Goal: Check status: Check status

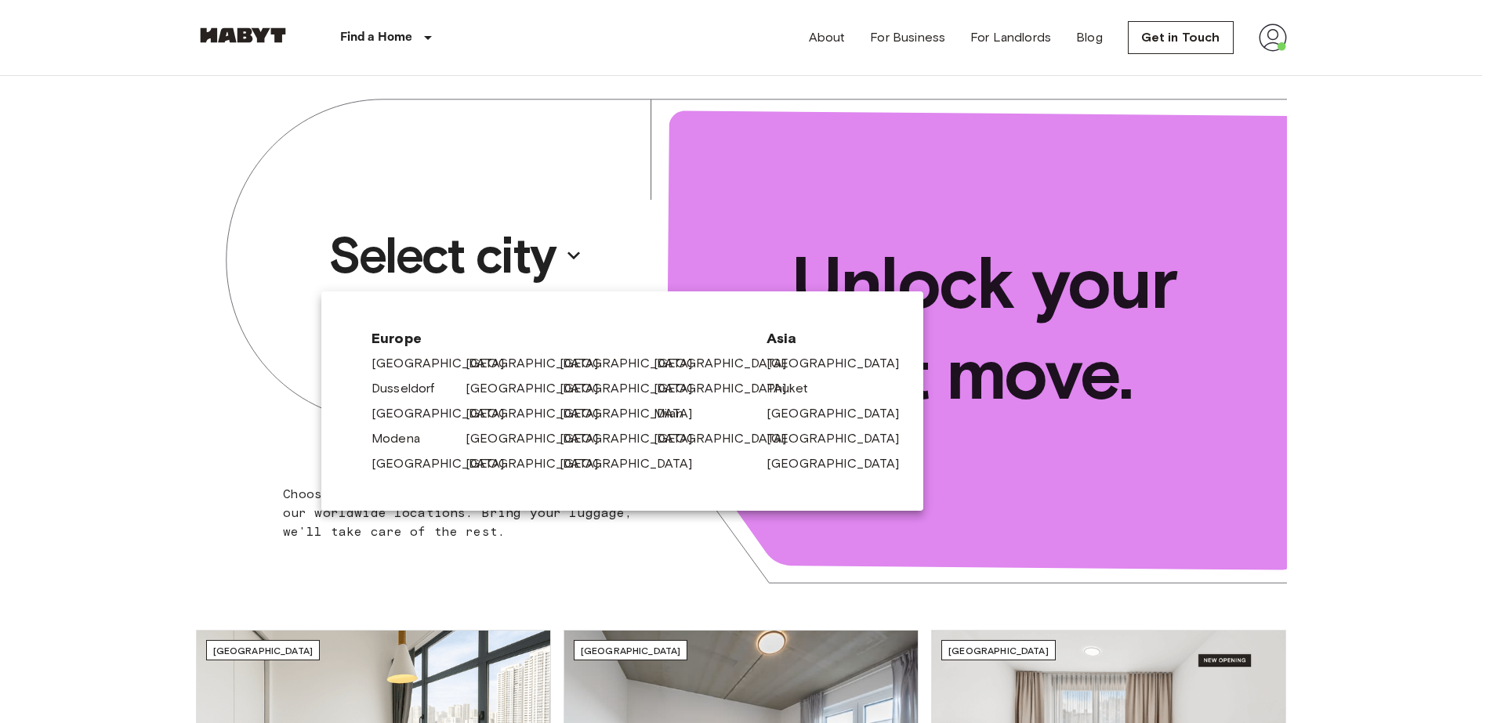
click at [1277, 45] on div at bounding box center [748, 361] width 1497 height 723
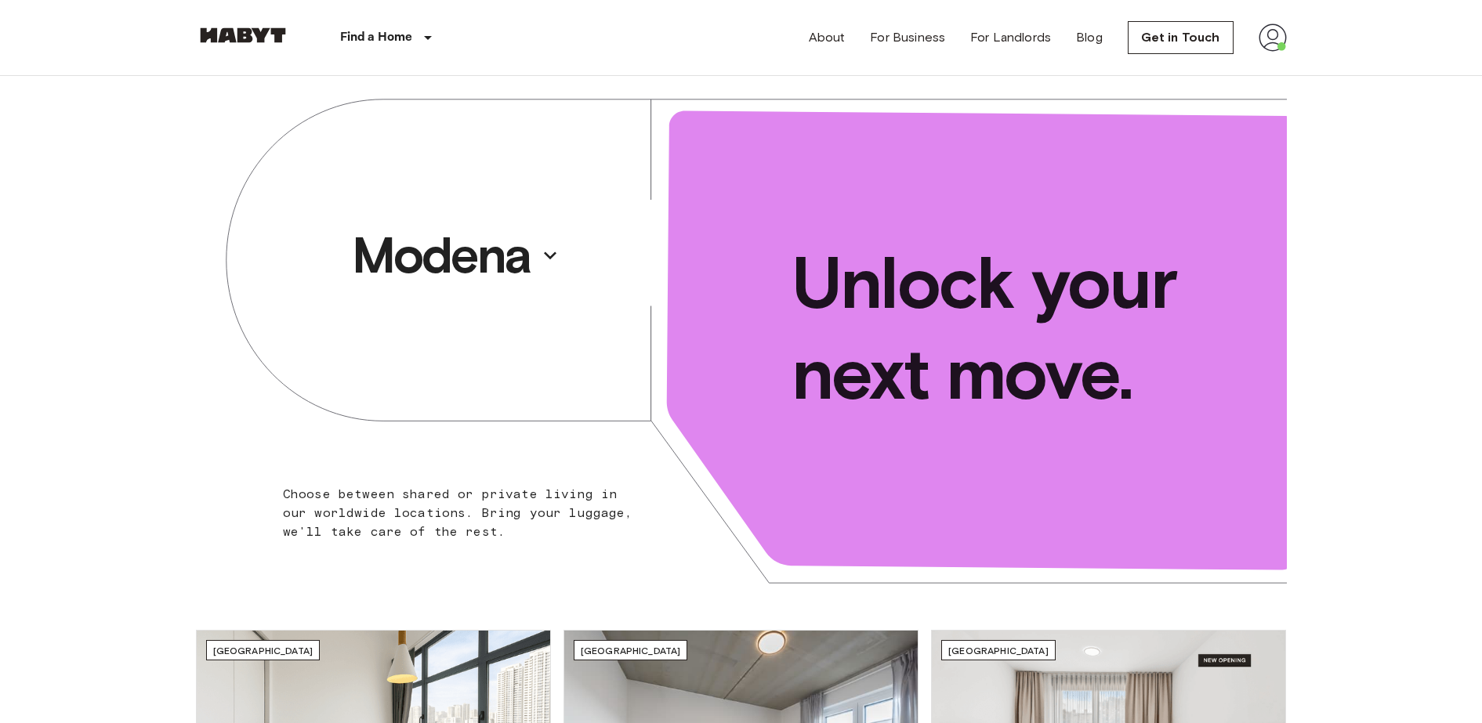
click at [1273, 42] on img at bounding box center [1273, 38] width 28 height 28
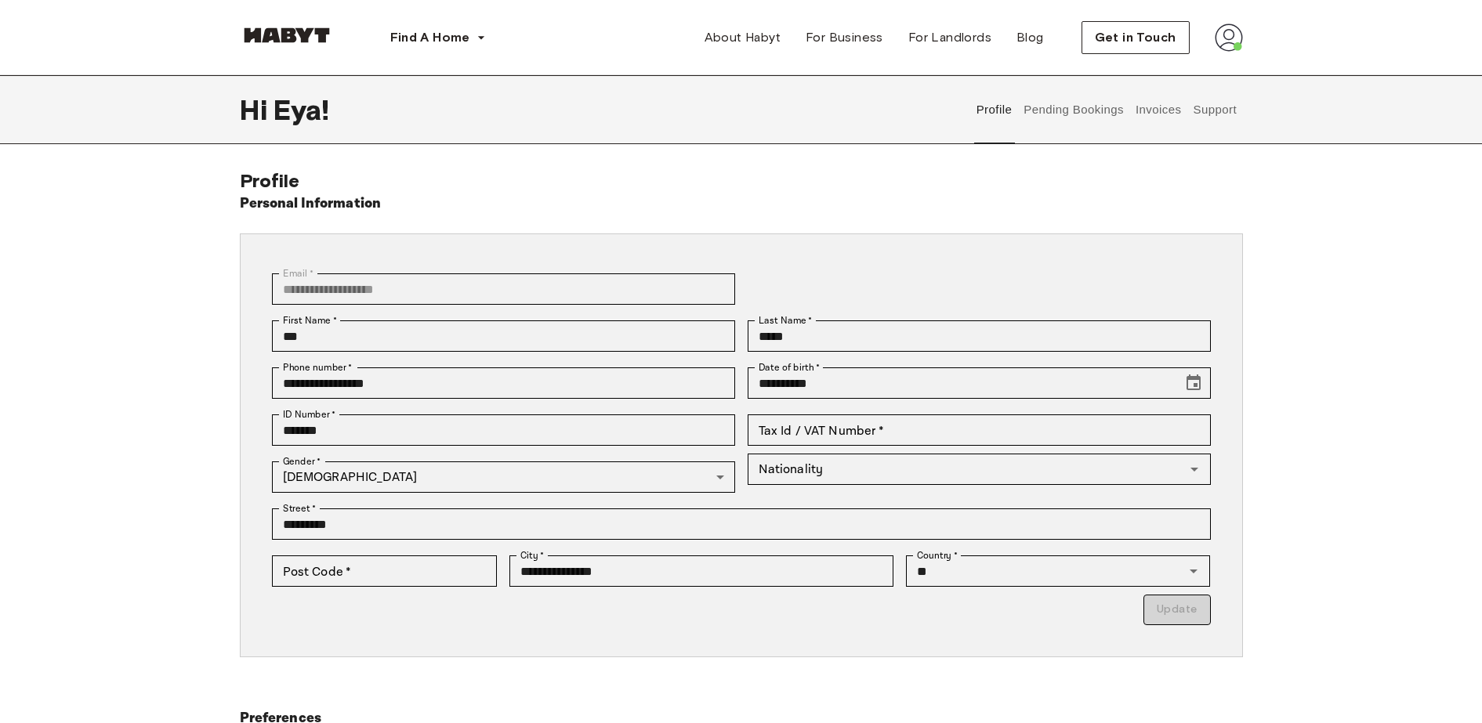
click at [1056, 114] on button "Pending Bookings" at bounding box center [1074, 109] width 104 height 69
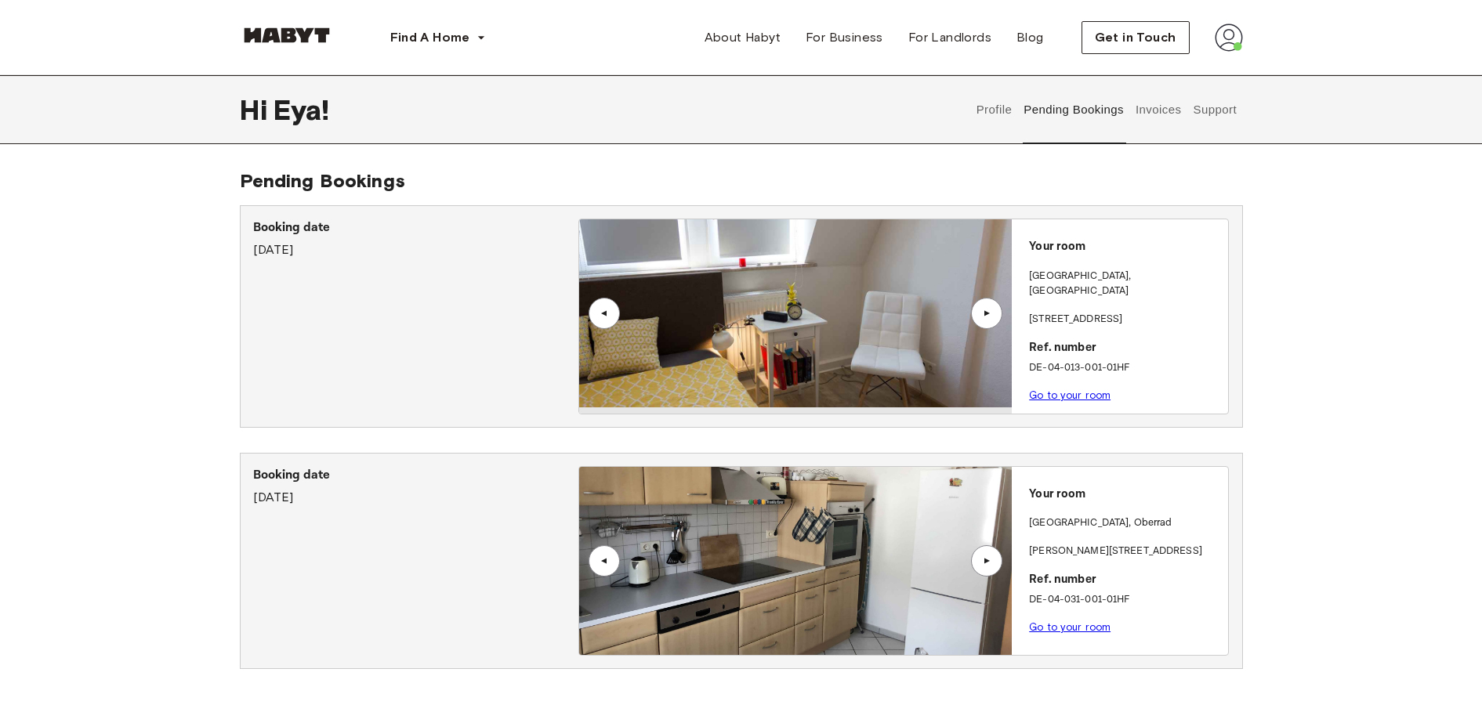
click at [811, 516] on img at bounding box center [795, 561] width 433 height 188
click at [1046, 621] on link "Go to your room" at bounding box center [1069, 627] width 81 height 12
